Goal: Task Accomplishment & Management: Manage account settings

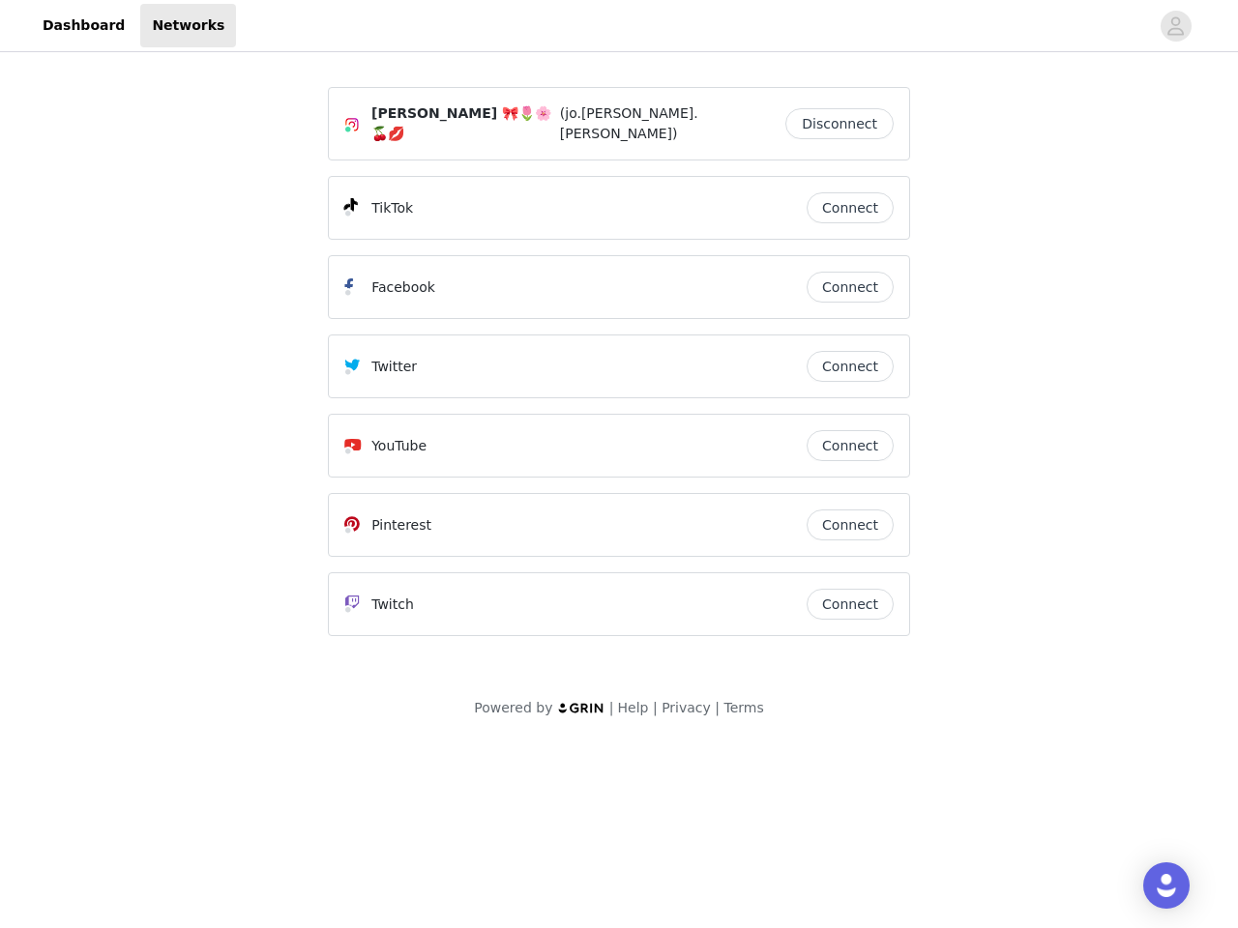
click at [619, 366] on div "Twitter" at bounding box center [575, 366] width 462 height 23
click at [619, 26] on div at bounding box center [692, 26] width 913 height 44
click at [1176, 26] on icon "avatar" at bounding box center [1175, 26] width 18 height 31
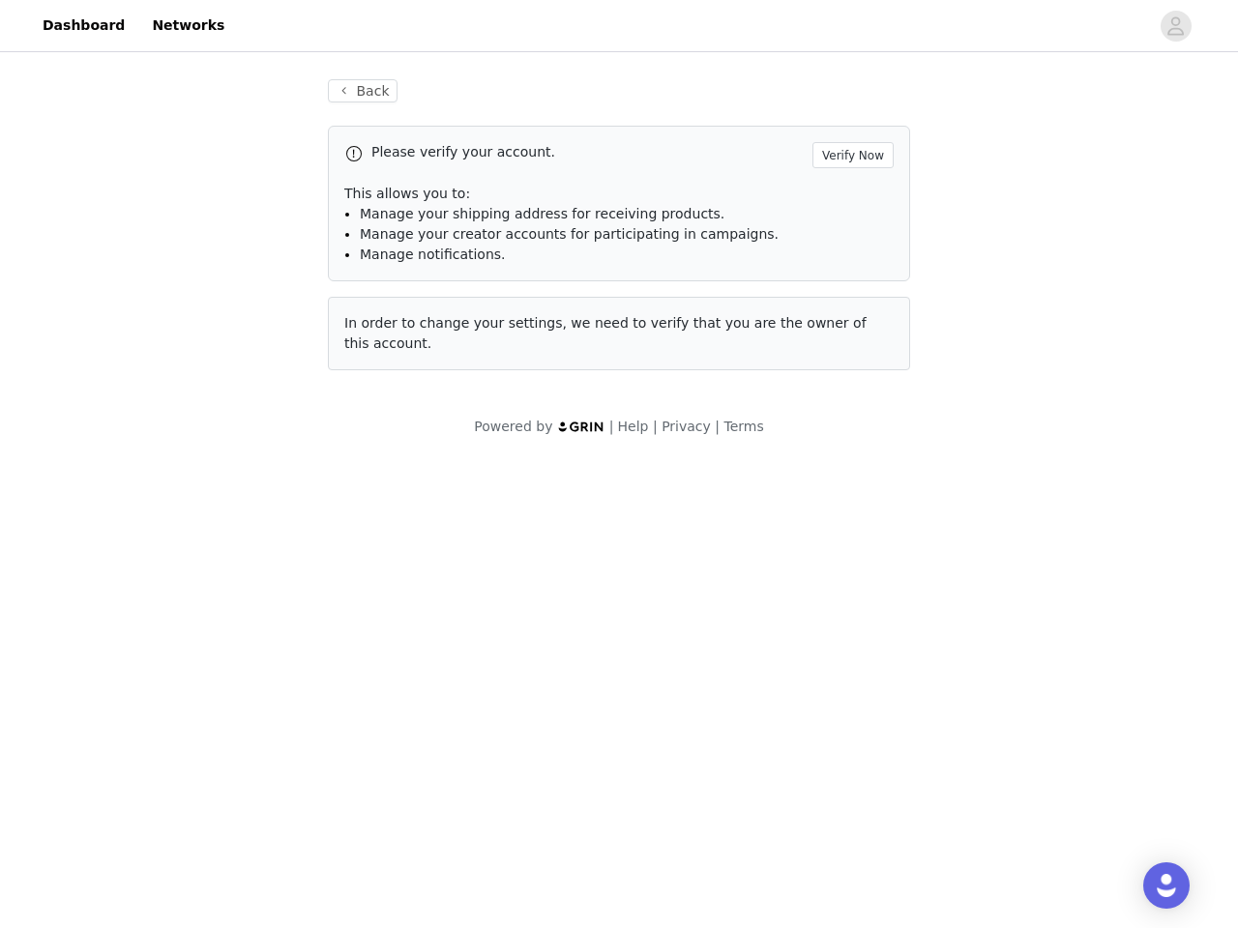
click at [844, 119] on div "Back Please verify your account. Verify Now This allows you to: Manage your shi…" at bounding box center [619, 225] width 629 height 338
click at [850, 198] on p "This allows you to:" at bounding box center [618, 194] width 549 height 20
click at [850, 278] on div "Please verify your account. Verify Now This allows you to: Manage your shipping…" at bounding box center [619, 204] width 582 height 156
click at [850, 357] on div "Back Please verify your account. Verify Now This allows you to: Manage your shi…" at bounding box center [619, 225] width 629 height 338
click at [850, 436] on div "Powered by | Help | Privacy | Terms" at bounding box center [619, 439] width 1238 height 44
